Goal: Task Accomplishment & Management: Use online tool/utility

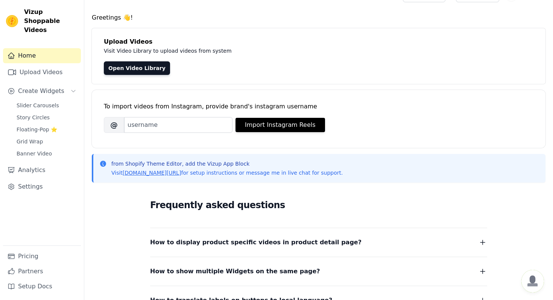
scroll to position [18, 0]
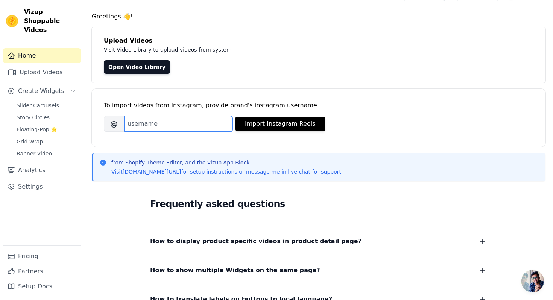
click at [196, 119] on input "Brand's Instagram Username" at bounding box center [178, 124] width 108 height 16
type input "luxyou.jewels"
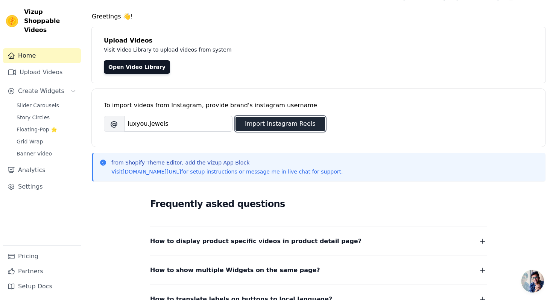
click at [276, 126] on button "Import Instagram Reels" at bounding box center [281, 124] width 90 height 14
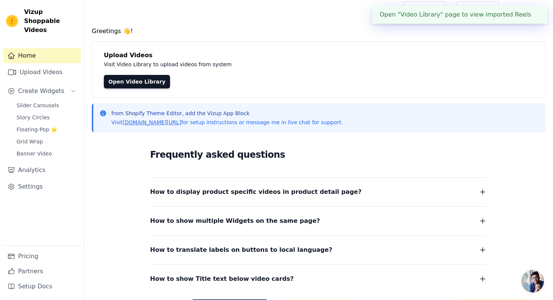
scroll to position [0, 0]
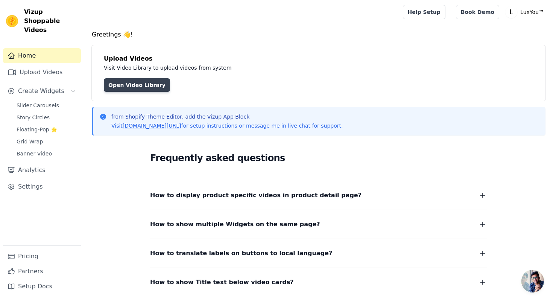
click at [152, 83] on link "Open Video Library" at bounding box center [137, 85] width 66 height 14
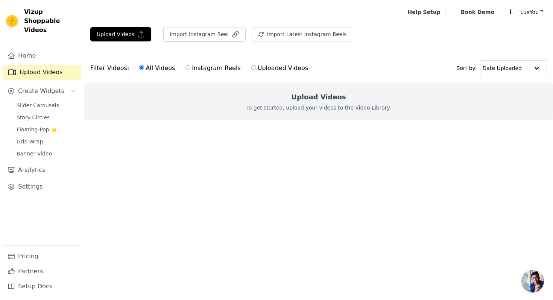
click at [203, 68] on label "Instagram Reels" at bounding box center [213, 68] width 56 height 10
click at [190, 68] on input "Instagram Reels" at bounding box center [188, 67] width 5 height 5
radio input "true"
click at [147, 67] on label "All Videos" at bounding box center [157, 68] width 37 height 10
click at [144, 67] on input "All Videos" at bounding box center [141, 67] width 5 height 5
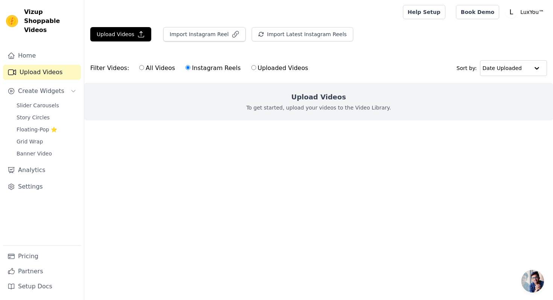
radio input "true"
click at [317, 104] on p "To get started, upload your videos to the Video Library." at bounding box center [319, 108] width 145 height 8
click at [320, 97] on h2 "Upload Videos" at bounding box center [318, 97] width 55 height 11
click at [132, 30] on button "Upload Videos" at bounding box center [120, 34] width 61 height 14
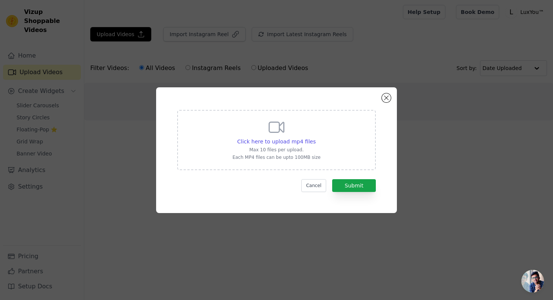
click at [291, 154] on div "Click here to upload mp4 files Max 10 files per upload. Each MP4 files can be u…" at bounding box center [277, 139] width 88 height 42
click at [315, 138] on input "Click here to upload mp4 files Max 10 files per upload. Each MP4 files can be u…" at bounding box center [315, 137] width 0 height 0
type input "C:\fakepath\💎 LuxYou Redefined. ✨A new chapter of glamour and charm is on its w…"
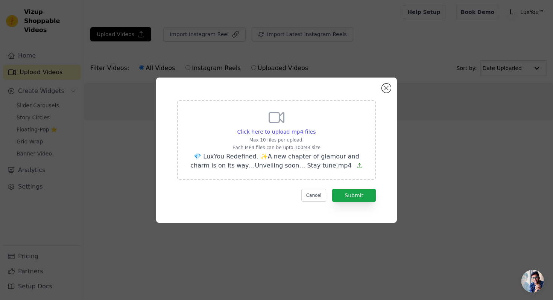
click at [206, 112] on div "Click here to upload mp4 files Max 10 files per upload. Each MP4 files can be u…" at bounding box center [276, 139] width 179 height 62
click at [315, 128] on input "Click here to upload mp4 files Max 10 files per upload. Each MP4 files can be u…" at bounding box center [315, 128] width 0 height 0
click at [370, 198] on button "Submit" at bounding box center [354, 195] width 44 height 13
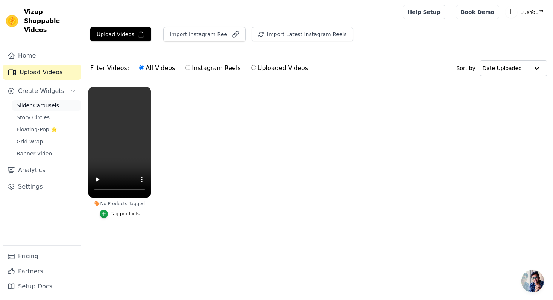
click at [58, 100] on link "Slider Carousels" at bounding box center [46, 105] width 69 height 11
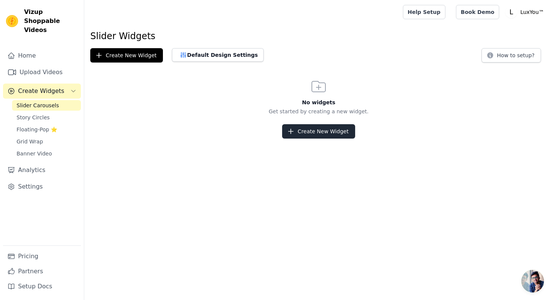
click at [312, 130] on button "Create New Widget" at bounding box center [318, 131] width 73 height 14
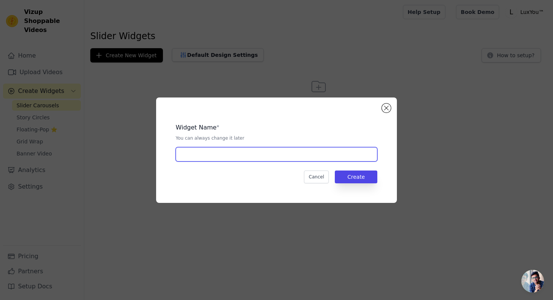
click at [275, 153] on input "text" at bounding box center [277, 154] width 202 height 14
type input "LuxYou"
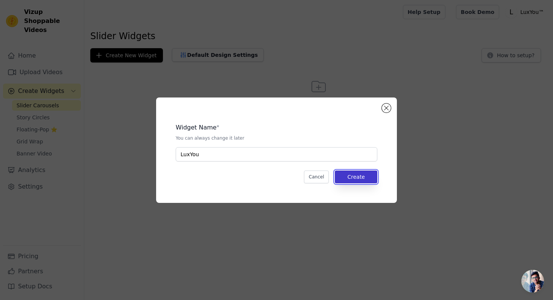
click at [368, 176] on button "Create" at bounding box center [356, 177] width 43 height 13
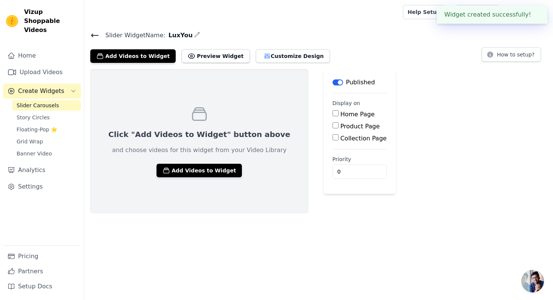
click at [341, 127] on label "Product Page" at bounding box center [361, 126] width 40 height 7
click at [333, 127] on input "Product Page" at bounding box center [336, 125] width 6 height 6
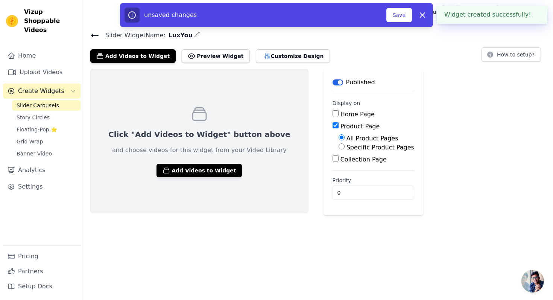
click at [341, 127] on label "Product Page" at bounding box center [361, 126] width 40 height 7
click at [333, 127] on input "Product Page" at bounding box center [336, 125] width 6 height 6
checkbox input "false"
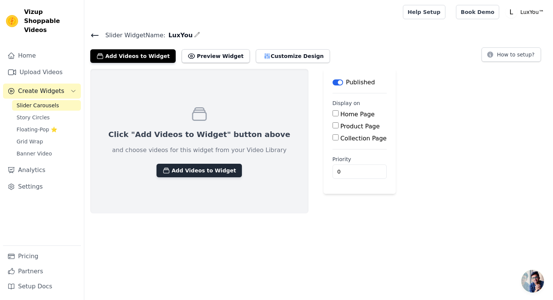
click at [216, 176] on button "Add Videos to Widget" at bounding box center [199, 171] width 85 height 14
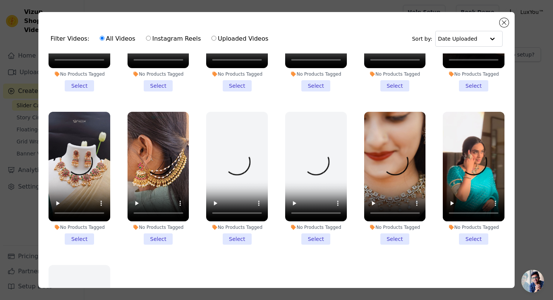
scroll to position [104, 0]
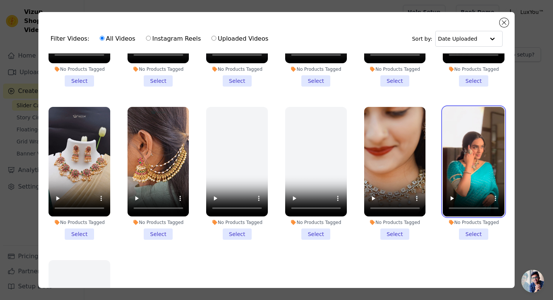
click at [463, 171] on video at bounding box center [474, 162] width 62 height 110
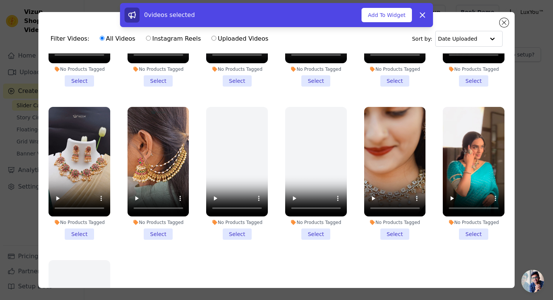
click at [469, 233] on li "No Products Tagged Select" at bounding box center [474, 173] width 62 height 133
click at [0, 0] on input "No Products Tagged Select" at bounding box center [0, 0] width 0 height 0
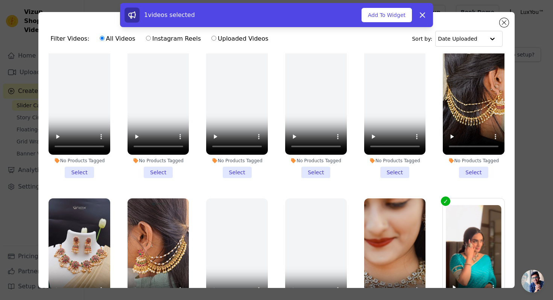
scroll to position [0, 0]
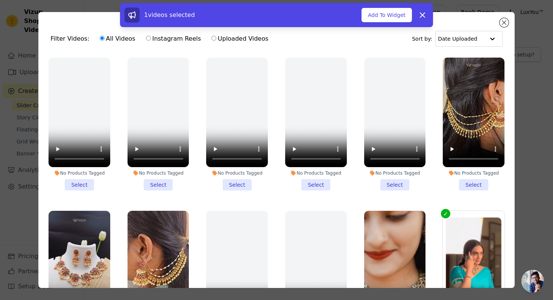
click at [471, 182] on li "No Products Tagged Select" at bounding box center [474, 124] width 62 height 133
click at [0, 0] on input "No Products Tagged Select" at bounding box center [0, 0] width 0 height 0
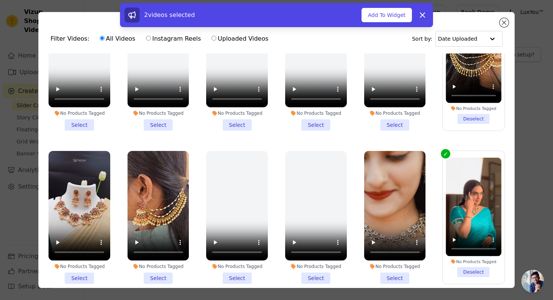
scroll to position [74, 0]
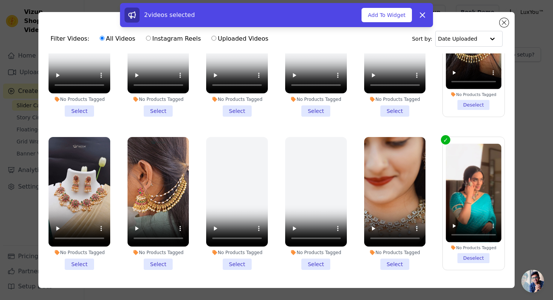
click at [394, 264] on li "No Products Tagged Select" at bounding box center [395, 203] width 62 height 133
click at [0, 0] on input "No Products Tagged Select" at bounding box center [0, 0] width 0 height 0
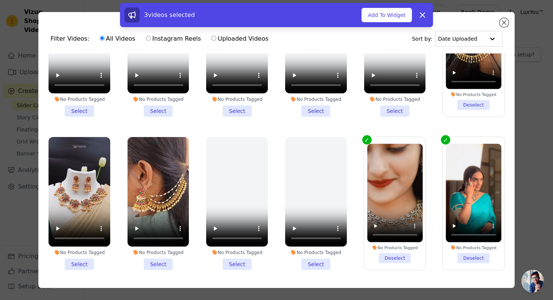
click at [161, 262] on li "No Products Tagged Select" at bounding box center [159, 203] width 62 height 133
click at [0, 0] on input "No Products Tagged Select" at bounding box center [0, 0] width 0 height 0
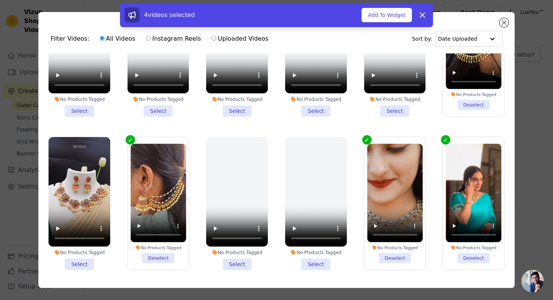
click at [75, 264] on li "No Products Tagged Select" at bounding box center [80, 203] width 62 height 133
click at [0, 0] on input "No Products Tagged Select" at bounding box center [0, 0] width 0 height 0
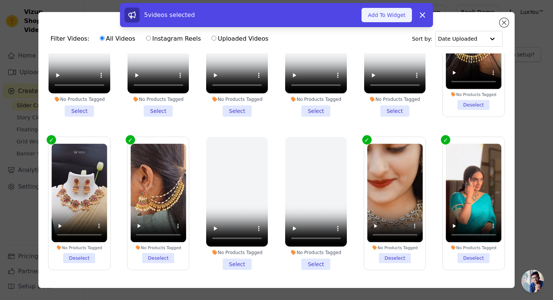
click at [396, 18] on button "Add To Widget" at bounding box center [387, 15] width 50 height 14
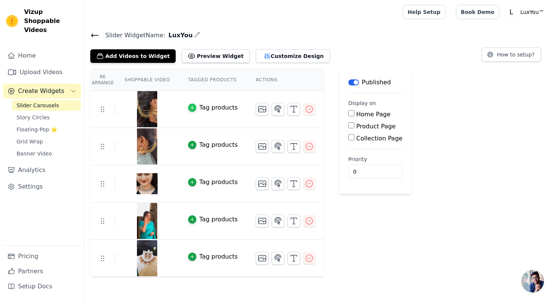
click at [192, 106] on icon "button" at bounding box center [192, 107] width 5 height 5
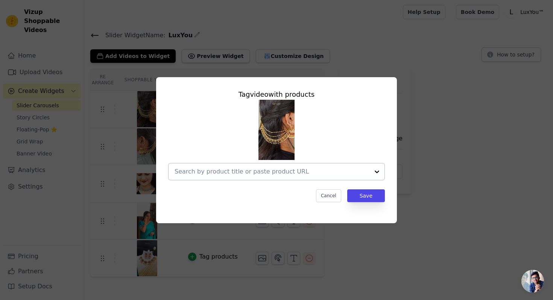
click at [302, 170] on input "text" at bounding box center [272, 171] width 195 height 9
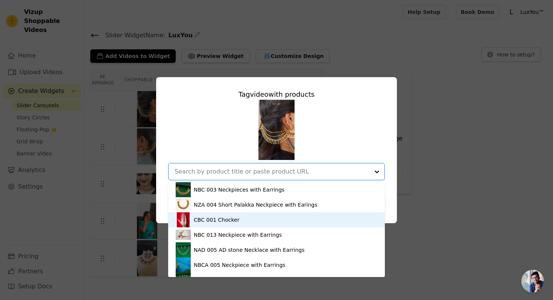
click at [256, 218] on div "CBC 001 Chocker" at bounding box center [277, 219] width 202 height 15
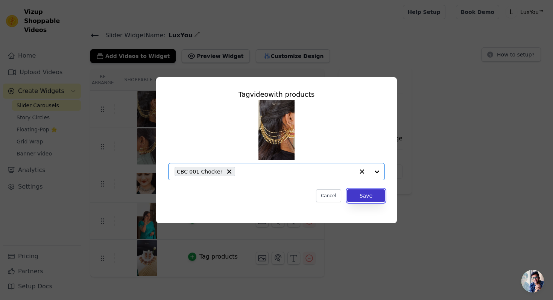
click at [360, 198] on button "Save" at bounding box center [366, 195] width 38 height 13
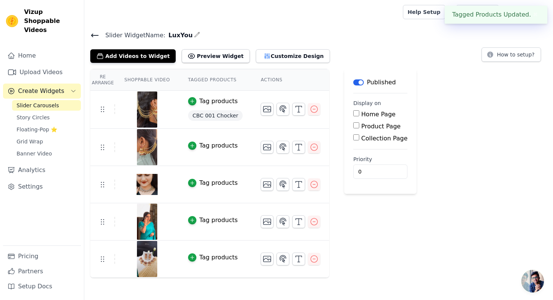
click at [203, 147] on div "Tag products" at bounding box center [219, 145] width 38 height 9
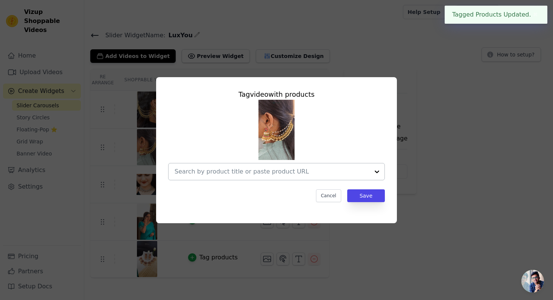
click at [239, 169] on input "text" at bounding box center [272, 171] width 195 height 9
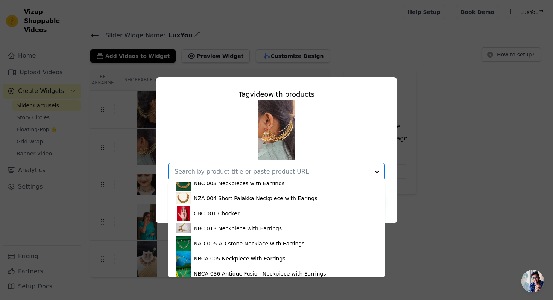
scroll to position [0, 0]
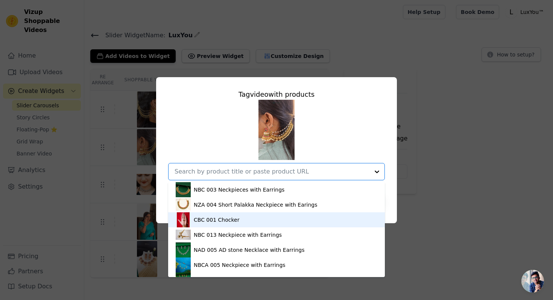
click at [222, 223] on div "CBC 001 Chocker" at bounding box center [217, 220] width 46 height 8
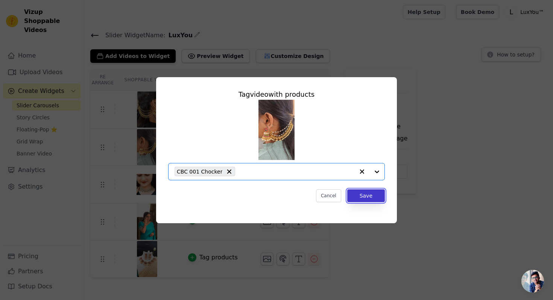
click at [363, 196] on button "Save" at bounding box center [366, 195] width 38 height 13
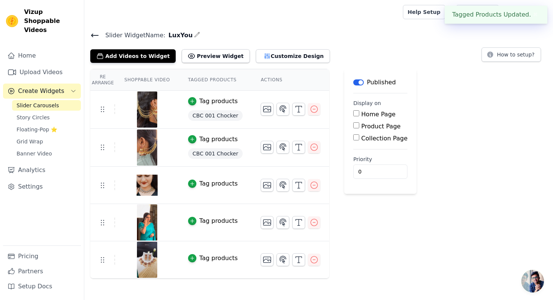
click at [218, 185] on div "Tag products" at bounding box center [219, 183] width 38 height 9
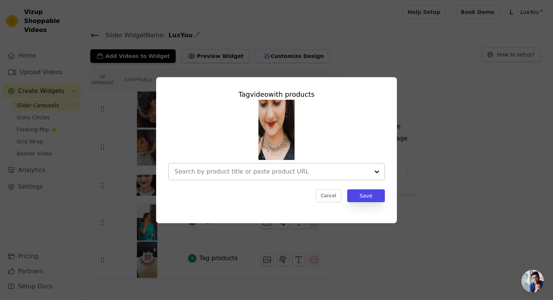
click at [260, 171] on input "text" at bounding box center [272, 171] width 195 height 9
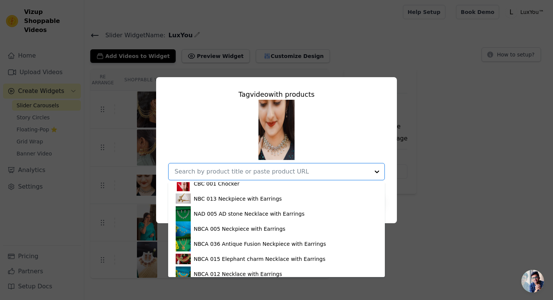
scroll to position [90, 0]
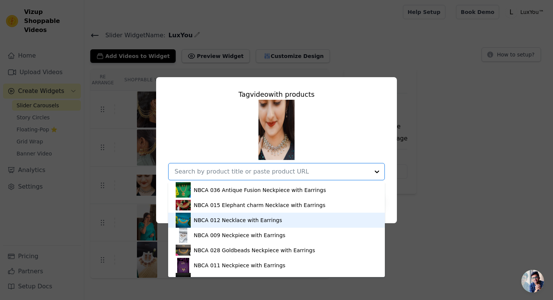
click at [235, 223] on div "NBCA 012 Necklace with Earrings" at bounding box center [238, 220] width 88 height 8
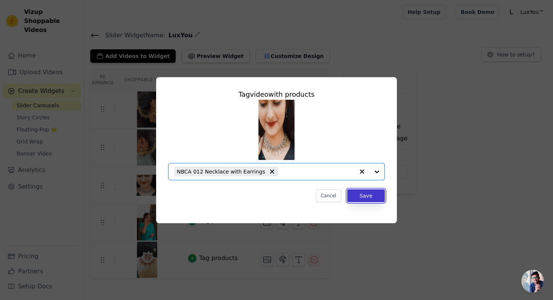
click at [376, 194] on button "Save" at bounding box center [366, 195] width 38 height 13
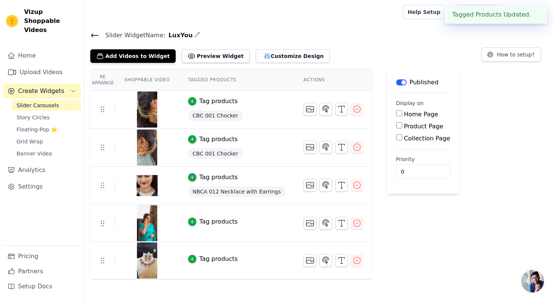
click at [224, 221] on div "Tag products" at bounding box center [219, 221] width 38 height 9
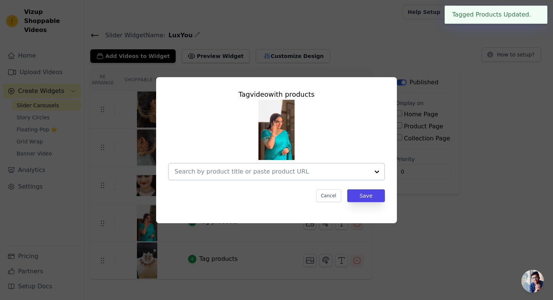
click at [274, 176] on div at bounding box center [272, 171] width 195 height 17
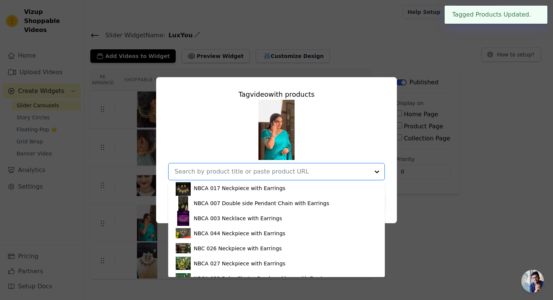
scroll to position [206, 0]
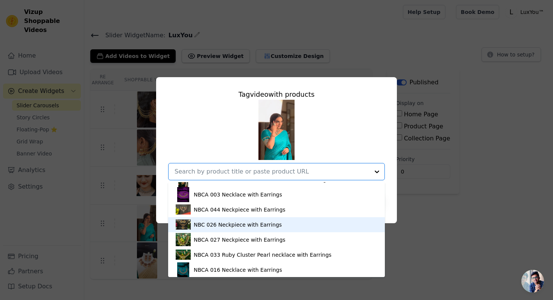
click at [250, 225] on div "NBC 026 Neckpiece with Earrings" at bounding box center [238, 225] width 88 height 8
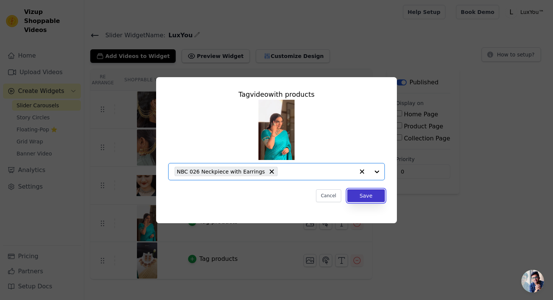
click at [365, 194] on button "Save" at bounding box center [366, 195] width 38 height 13
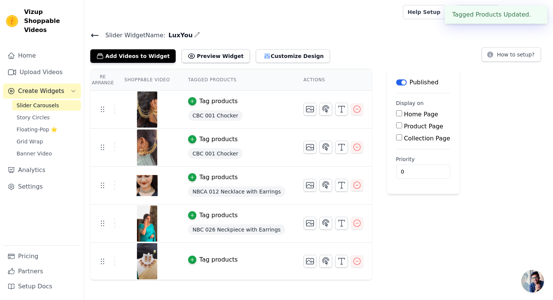
click at [222, 255] on div "Tag products" at bounding box center [219, 259] width 38 height 9
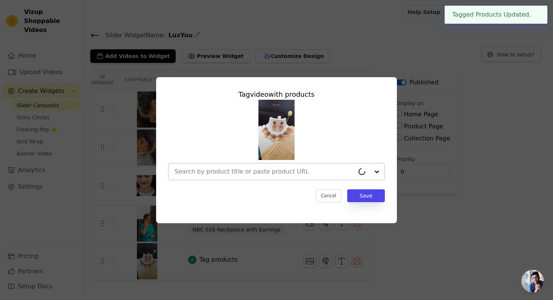
click at [273, 171] on input "text" at bounding box center [265, 171] width 180 height 9
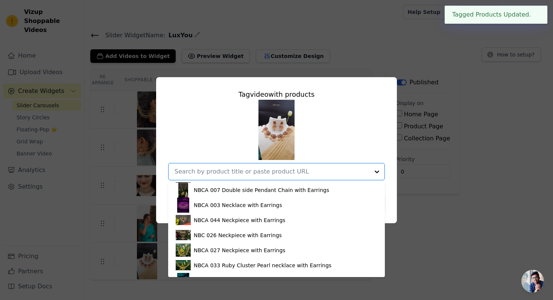
scroll to position [235, 0]
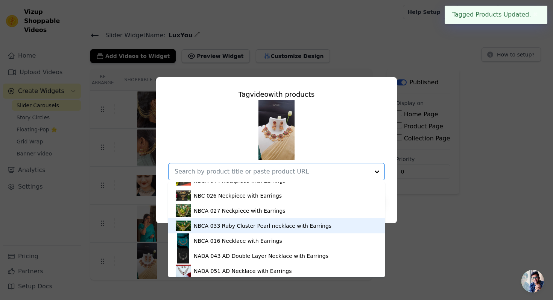
click at [257, 228] on div "NBCA 033 Ruby Cluster Pearl necklace with Earrings" at bounding box center [263, 226] width 138 height 8
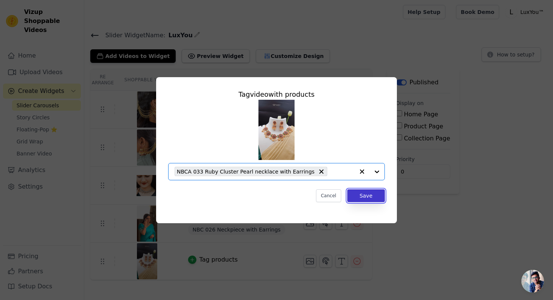
click at [372, 192] on button "Save" at bounding box center [366, 195] width 38 height 13
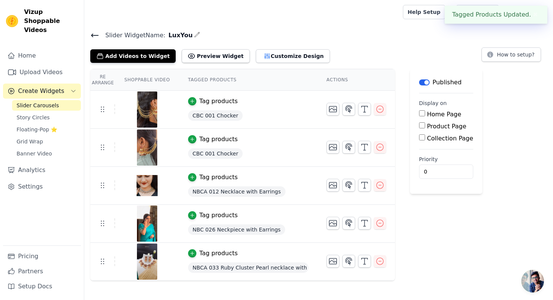
click at [425, 116] on div "Home Page" at bounding box center [446, 114] width 54 height 9
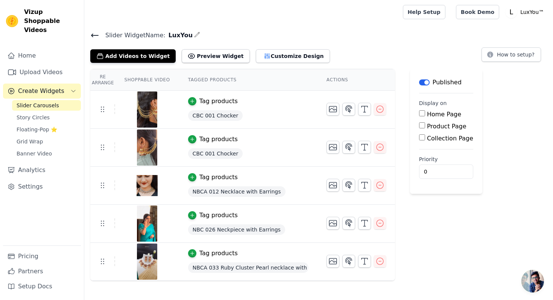
click at [422, 113] on input "Home Page" at bounding box center [422, 113] width 6 height 6
checkbox input "true"
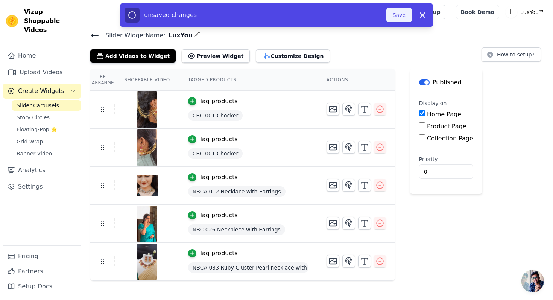
click at [401, 14] on button "Save" at bounding box center [400, 15] width 26 height 14
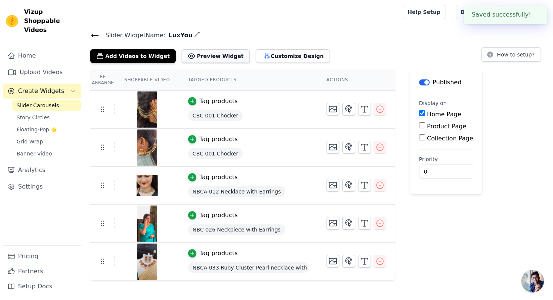
click at [204, 55] on button "Preview Widget" at bounding box center [216, 56] width 68 height 14
click at [256, 53] on button "Customize Design" at bounding box center [293, 56] width 74 height 14
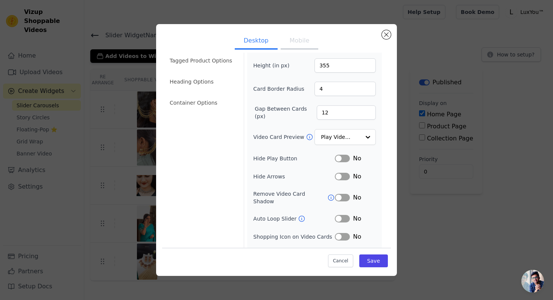
scroll to position [29, 0]
click at [344, 157] on button "Label" at bounding box center [342, 158] width 15 height 8
click at [346, 176] on button "Label" at bounding box center [342, 176] width 15 height 8
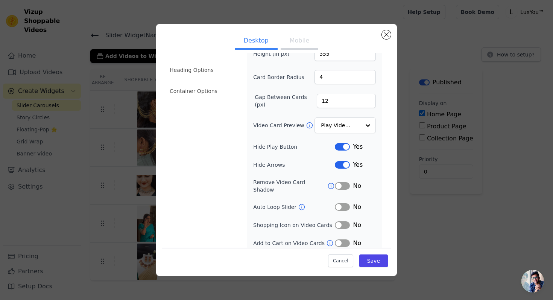
click at [348, 221] on button "Label" at bounding box center [342, 225] width 15 height 8
click at [341, 239] on button "Label" at bounding box center [342, 243] width 15 height 8
click at [307, 37] on button "Mobile" at bounding box center [300, 41] width 38 height 17
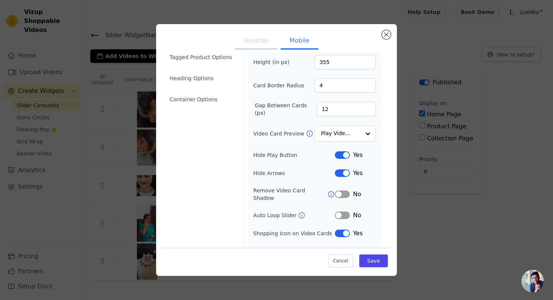
scroll to position [58, 0]
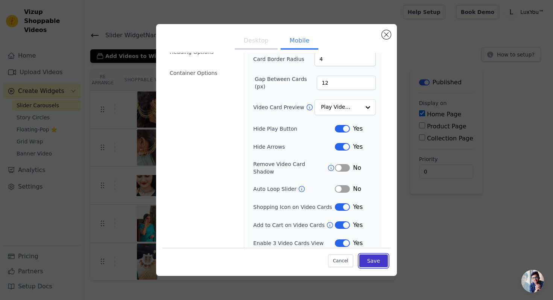
click at [370, 263] on button "Save" at bounding box center [373, 260] width 29 height 13
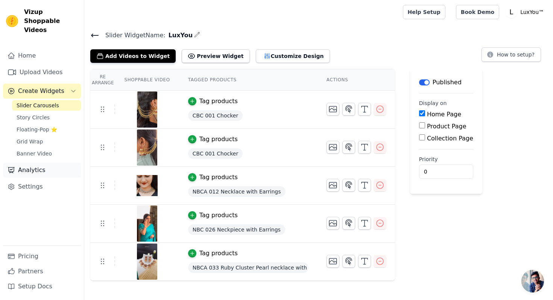
click at [51, 163] on link "Analytics" at bounding box center [42, 170] width 78 height 15
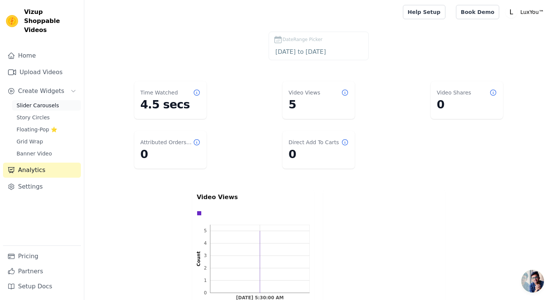
click at [57, 100] on link "Slider Carousels" at bounding box center [46, 105] width 69 height 11
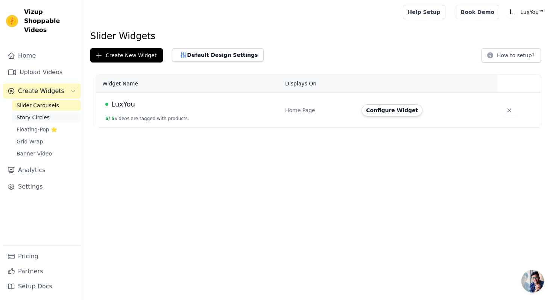
click at [57, 112] on link "Story Circles" at bounding box center [46, 117] width 69 height 11
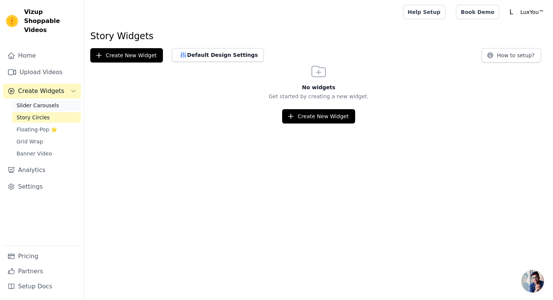
click at [56, 102] on span "Slider Carousels" at bounding box center [38, 106] width 43 height 8
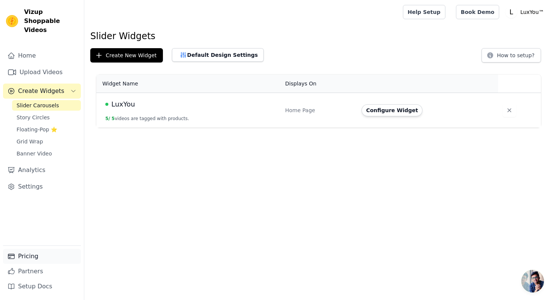
click at [44, 257] on link "Pricing" at bounding box center [42, 256] width 78 height 15
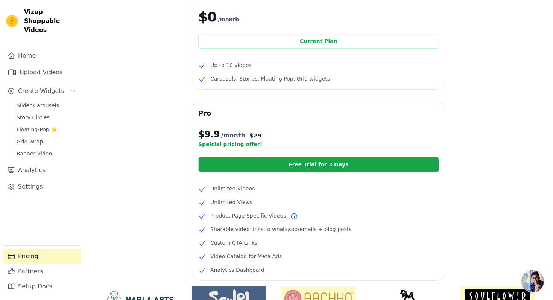
scroll to position [50, 0]
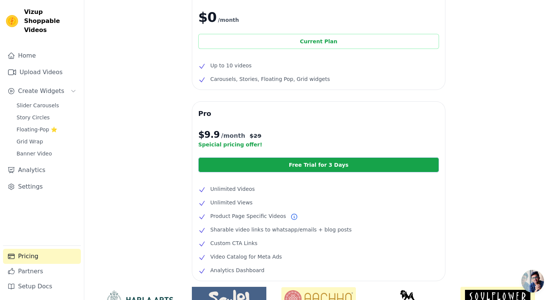
click at [312, 45] on div "Current Plan" at bounding box center [318, 41] width 241 height 15
click at [311, 75] on span "Carousels, Stories, Floating Pop, Grid widgets" at bounding box center [270, 79] width 120 height 9
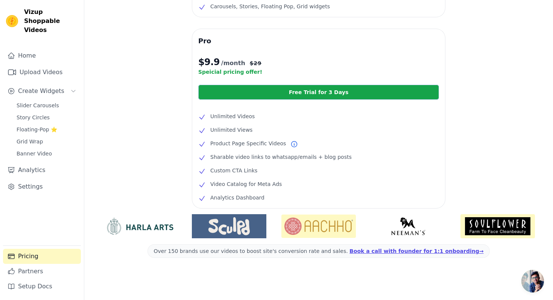
scroll to position [5, 0]
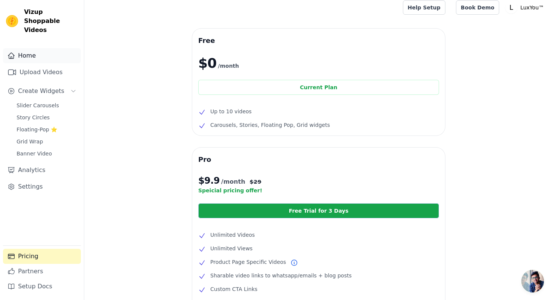
click at [52, 50] on link "Home" at bounding box center [42, 55] width 78 height 15
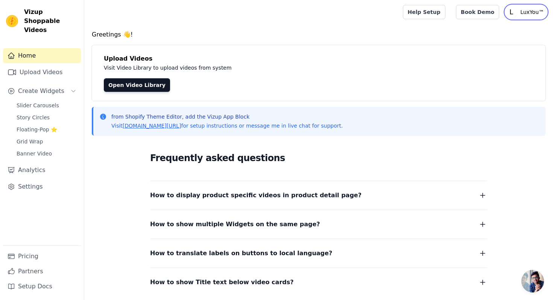
click at [525, 14] on p "LuxYou™" at bounding box center [533, 12] width 30 height 14
click at [508, 32] on link "Settings" at bounding box center [511, 31] width 72 height 14
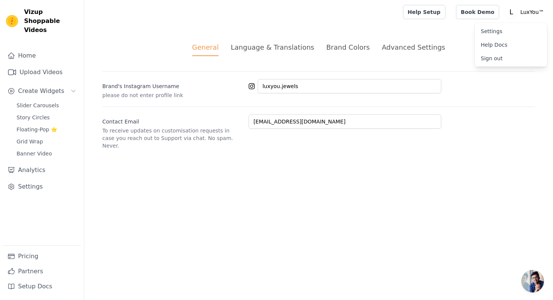
click at [33, 55] on div "Home Upload Videos Create Widgets Slider Carousels Story Circles Floating-Pop ⭐…" at bounding box center [42, 146] width 78 height 197
click at [33, 49] on link "Home" at bounding box center [42, 55] width 78 height 15
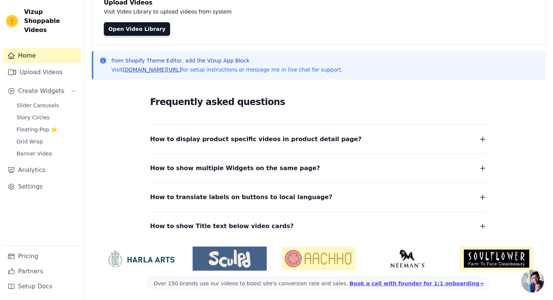
scroll to position [58, 0]
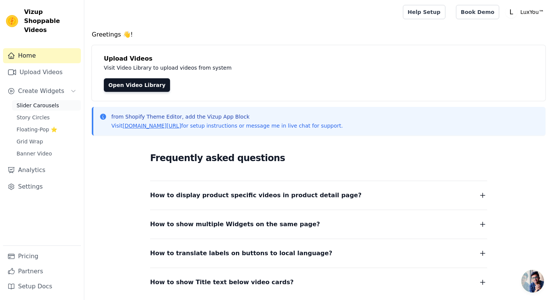
click at [43, 102] on span "Slider Carousels" at bounding box center [38, 106] width 43 height 8
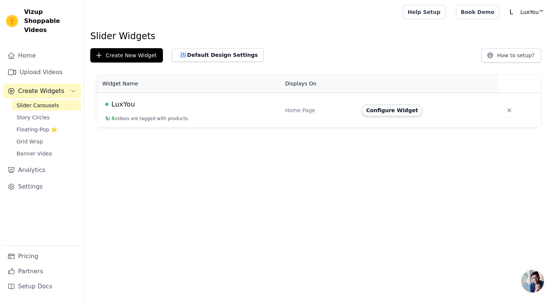
click at [384, 111] on button "Configure Widget" at bounding box center [392, 110] width 61 height 12
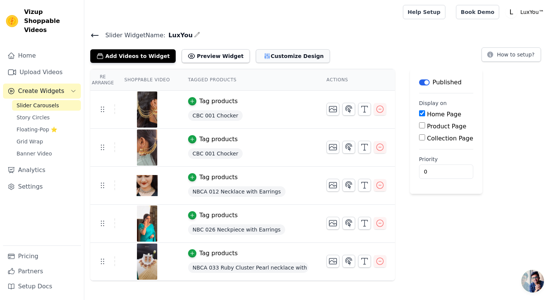
click at [286, 59] on button "Customize Design" at bounding box center [293, 56] width 74 height 14
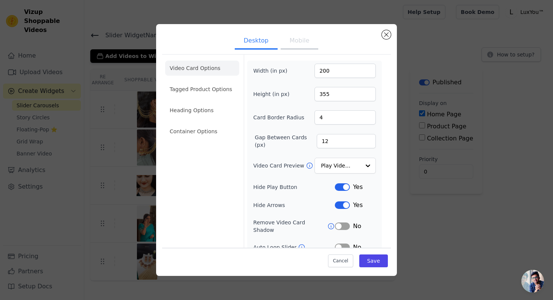
click at [302, 46] on button "Mobile" at bounding box center [300, 41] width 38 height 17
click at [233, 91] on li "Tagged Product Options" at bounding box center [202, 89] width 74 height 15
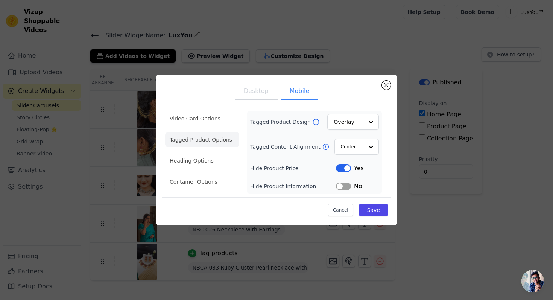
click at [249, 95] on button "Desktop" at bounding box center [256, 92] width 43 height 17
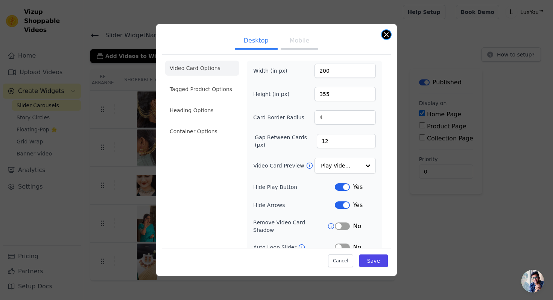
click at [385, 32] on button "Close modal" at bounding box center [386, 34] width 9 height 9
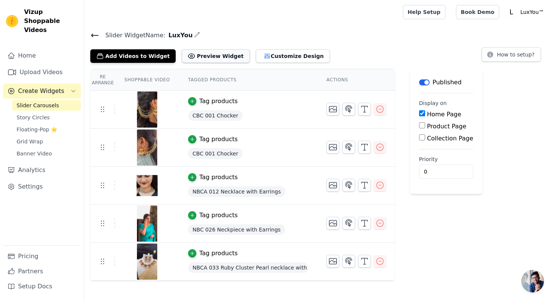
click at [227, 59] on button "Preview Widget" at bounding box center [216, 56] width 68 height 14
